Goal: Information Seeking & Learning: Learn about a topic

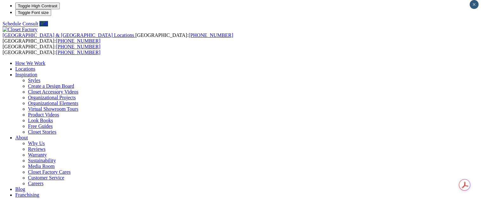
scroll to position [3, 0]
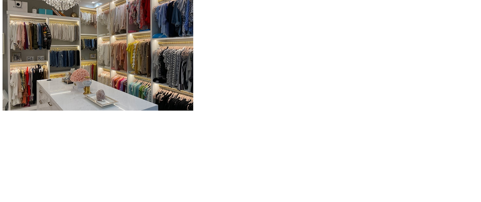
scroll to position [677, 0]
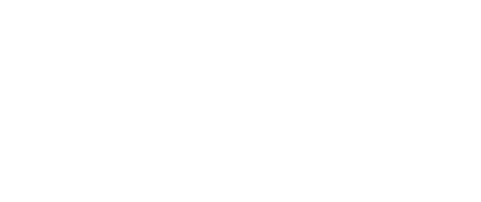
scroll to position [829, 0]
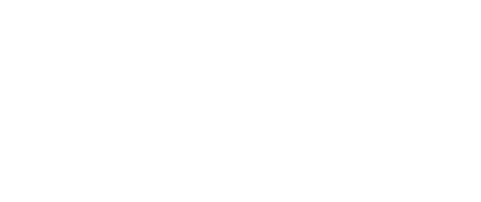
scroll to position [1379, 0]
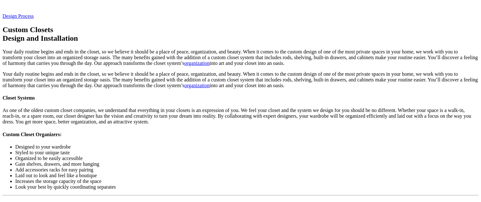
scroll to position [2061, 0]
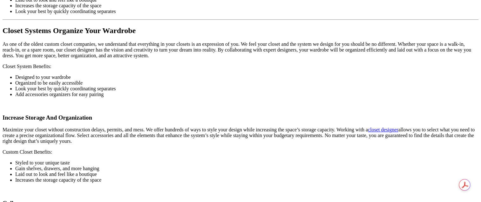
scroll to position [2236, 0]
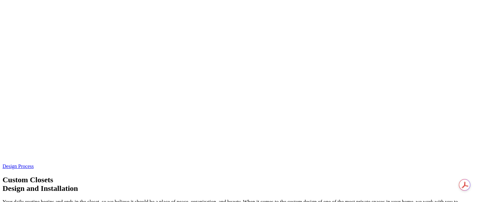
scroll to position [1425, 0]
